Goal: Check status: Check status

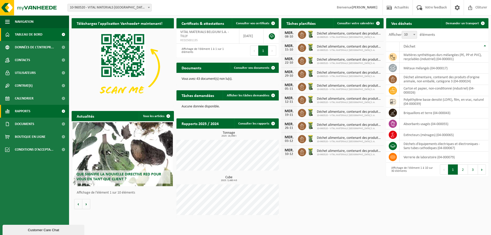
click at [16, 106] on span "Rapports" at bounding box center [23, 111] width 16 height 13
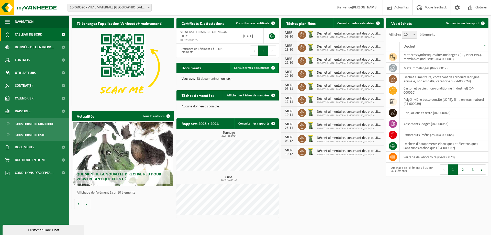
click at [247, 71] on link "Consulter vos documents" at bounding box center [254, 68] width 48 height 10
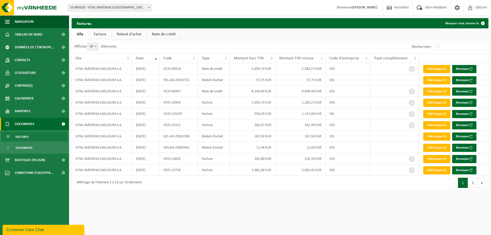
click at [104, 31] on link "Facture" at bounding box center [100, 34] width 23 height 12
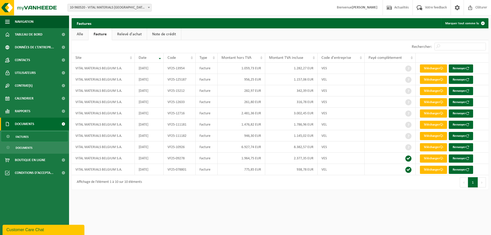
click at [135, 32] on link "Relevé d'achat" at bounding box center [129, 34] width 35 height 12
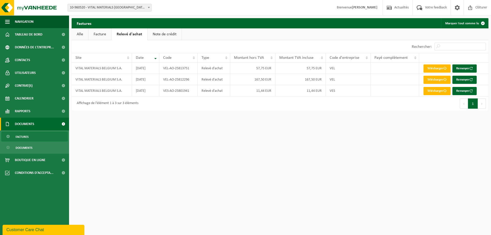
click at [167, 32] on link "Note de crédit" at bounding box center [164, 34] width 34 height 12
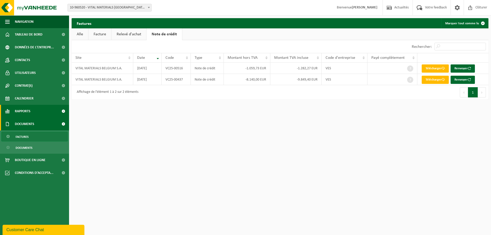
click at [33, 109] on link "Rapports" at bounding box center [34, 111] width 69 height 13
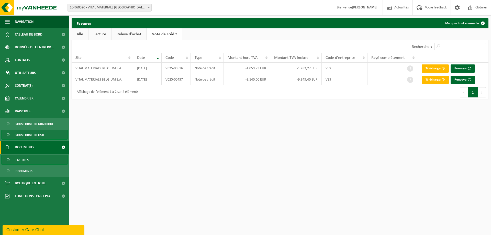
click at [34, 136] on span "Sous forme de liste" at bounding box center [30, 135] width 29 height 10
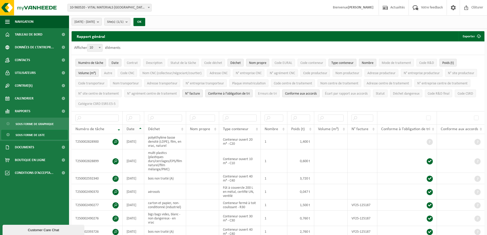
click at [140, 126] on th "Date" at bounding box center [133, 129] width 21 height 10
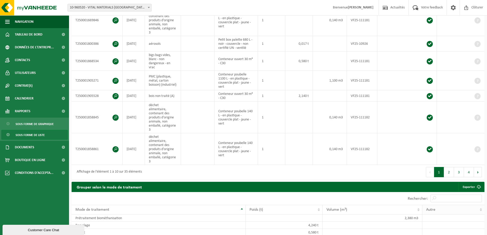
scroll to position [205, 0]
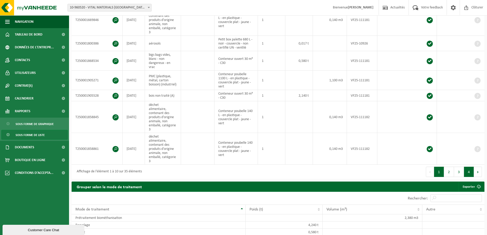
click at [467, 167] on button "4" at bounding box center [469, 172] width 10 height 10
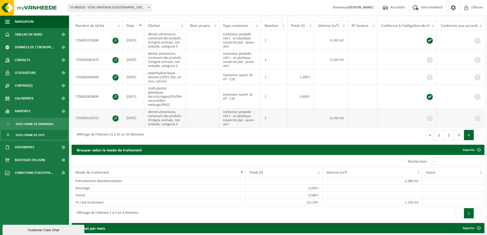
scroll to position [102, 0]
